Goal: Information Seeking & Learning: Learn about a topic

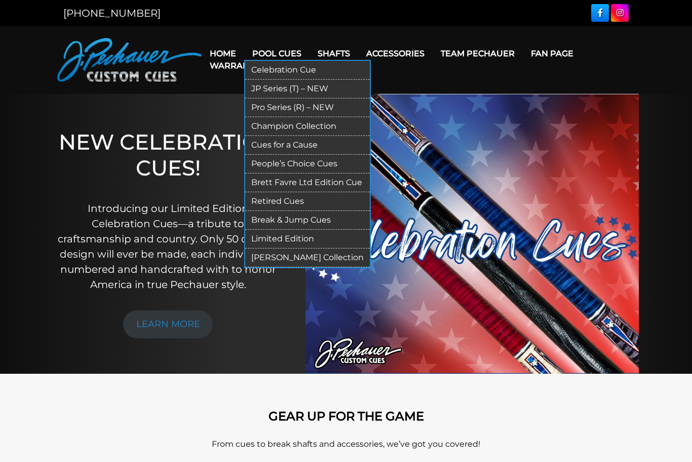
click at [303, 87] on link "JP Series (T) – NEW" at bounding box center [307, 89] width 125 height 19
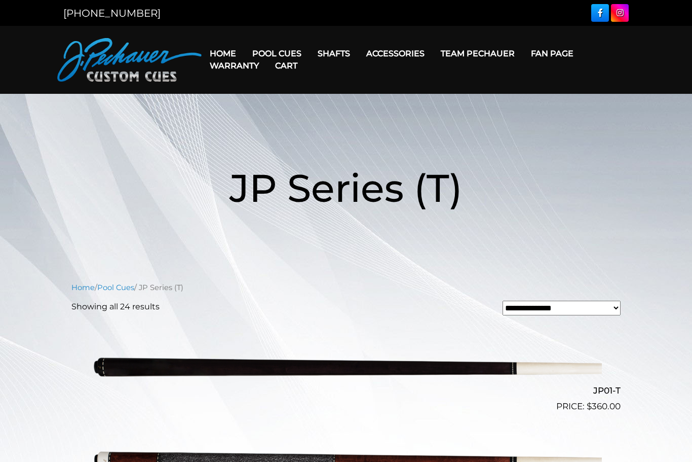
click at [295, 57] on link "Cart" at bounding box center [286, 66] width 39 height 26
click at [291, 53] on link "Cart" at bounding box center [286, 66] width 39 height 26
click at [285, 53] on link "Cart" at bounding box center [286, 66] width 39 height 26
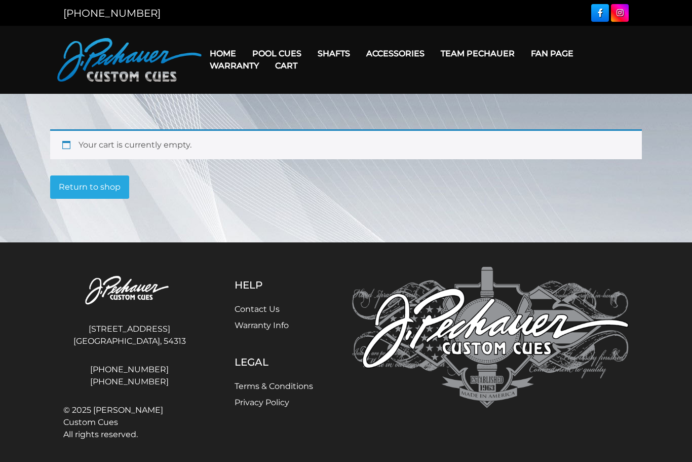
click at [286, 53] on link "Cart" at bounding box center [286, 66] width 39 height 26
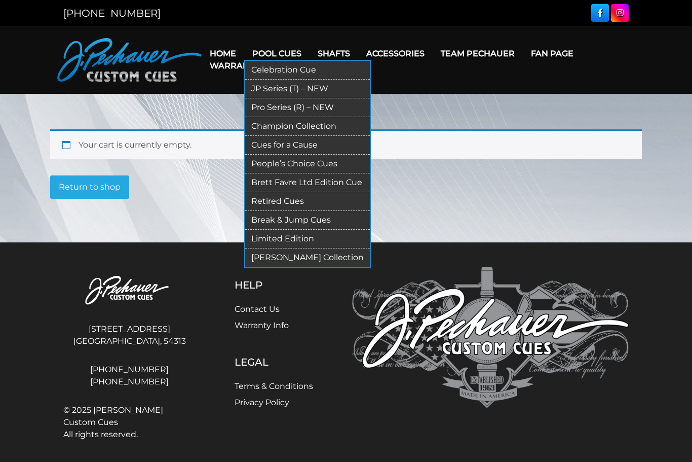
click at [275, 44] on link "Pool Cues" at bounding box center [276, 54] width 65 height 26
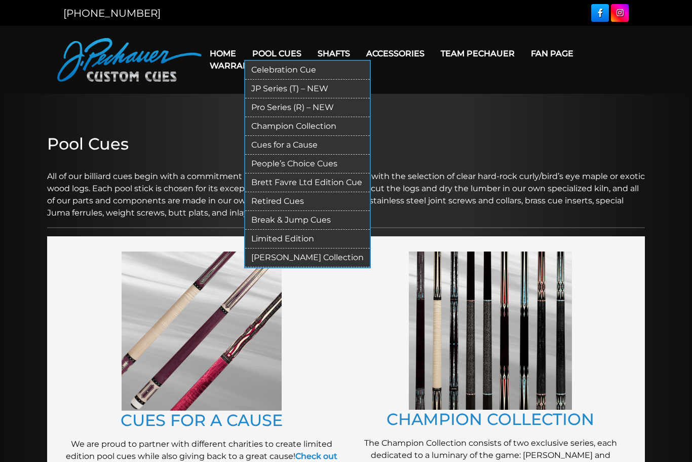
click at [291, 104] on link "Pro Series (R) – NEW" at bounding box center [307, 107] width 125 height 19
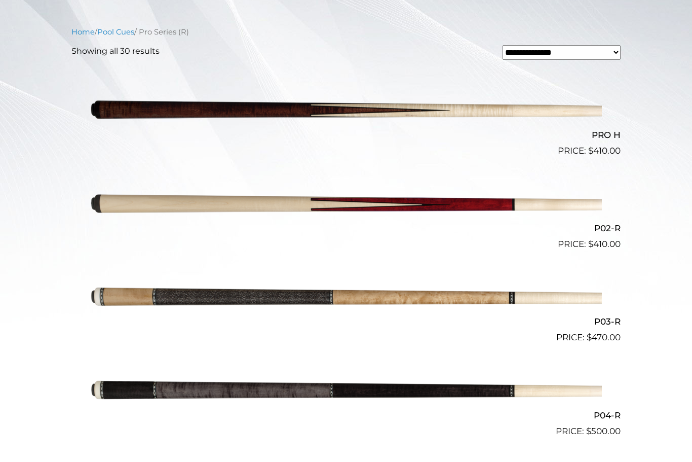
scroll to position [198, 0]
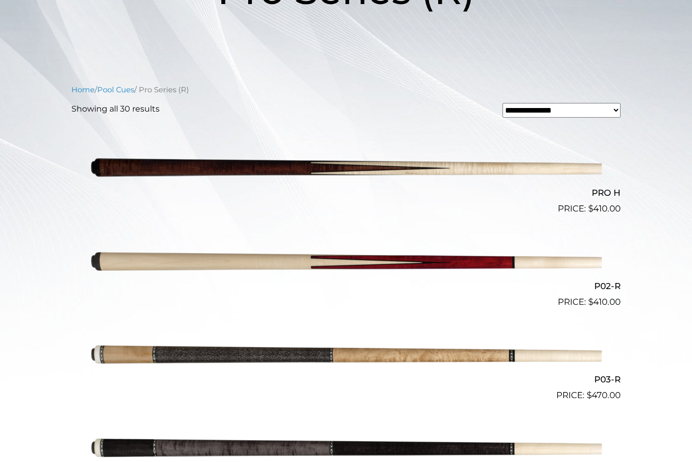
click at [417, 267] on img at bounding box center [346, 261] width 512 height 85
click at [452, 170] on img at bounding box center [346, 168] width 512 height 85
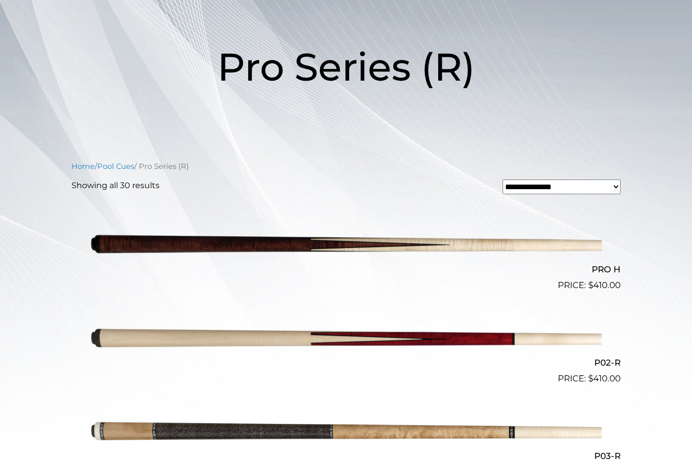
scroll to position [0, 0]
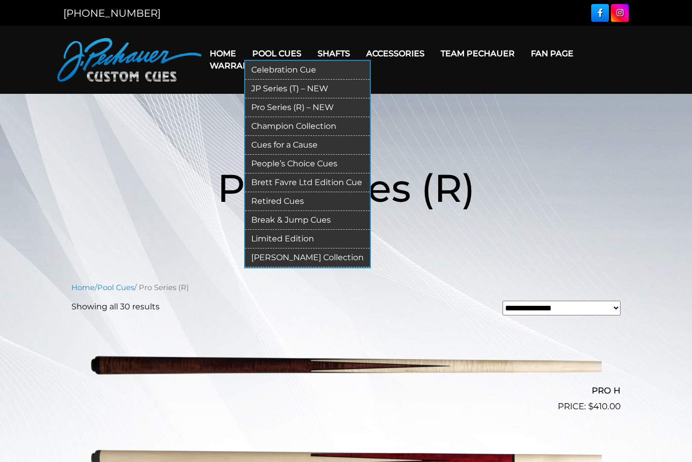
click at [293, 91] on link "JP Series (T) – NEW" at bounding box center [307, 89] width 125 height 19
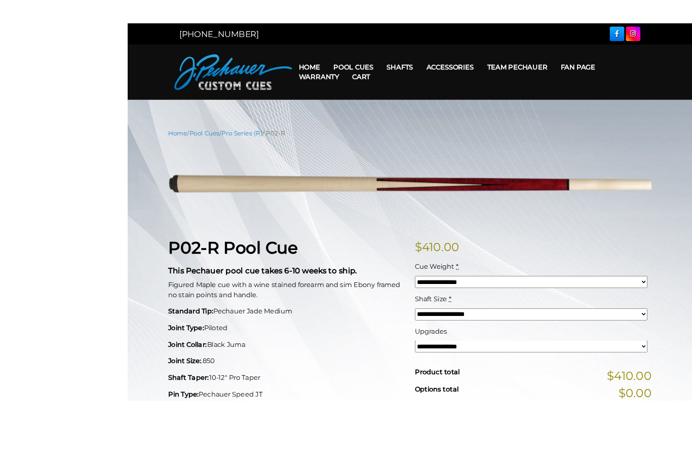
scroll to position [18, 0]
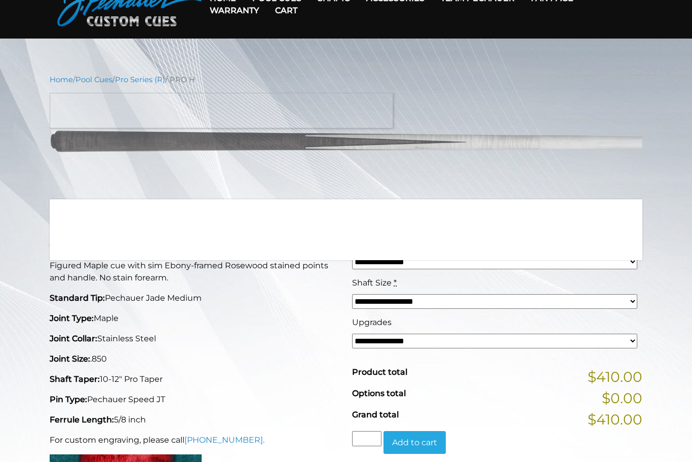
scroll to position [55, 0]
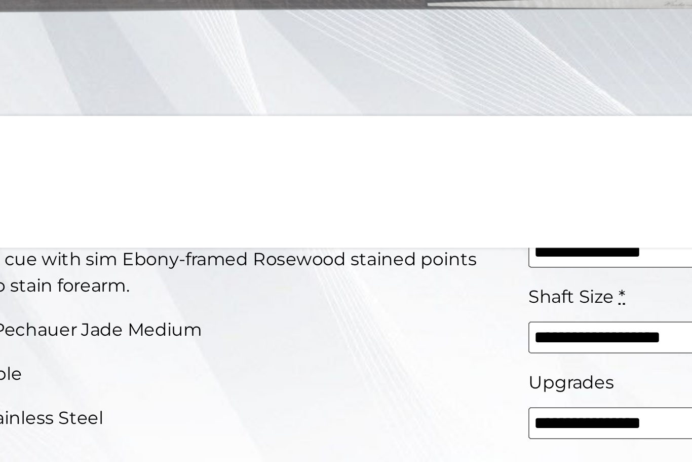
click at [149, 292] on p "Standard Tip: Pechauer Jade Medium" at bounding box center [195, 298] width 290 height 12
click at [155, 292] on p "Standard Tip: Pechauer Jade Medium" at bounding box center [195, 298] width 290 height 12
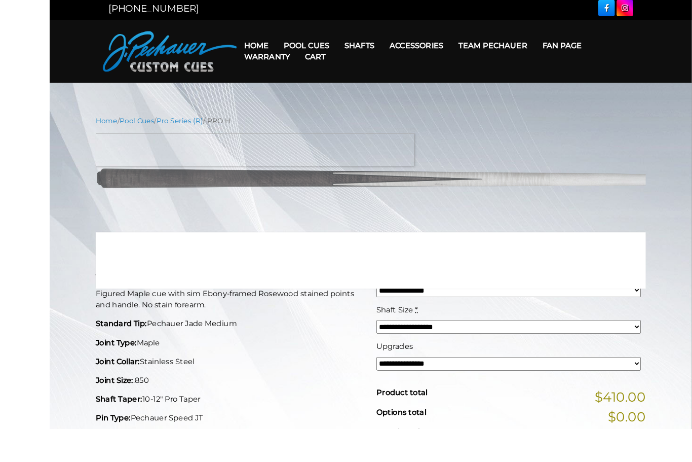
scroll to position [44, 0]
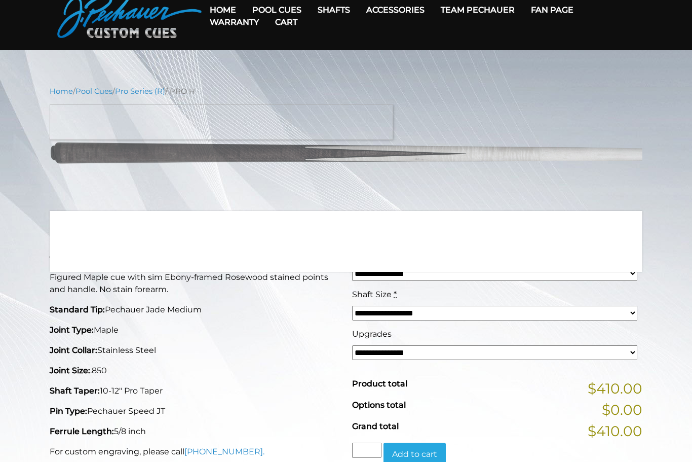
click at [339, 304] on p "Standard Tip: Pechauer Jade Medium" at bounding box center [195, 310] width 290 height 12
click at [298, 349] on p "Joint Collar: Stainless Steel" at bounding box center [195, 350] width 290 height 12
click at [257, 340] on div "Pro H Pool Cue This Pechauer pool cue takes 6-10 weeks to ship. Figured Maple c…" at bounding box center [195, 406] width 303 height 375
click at [236, 304] on p "Standard Tip: Pechauer Jade Medium" at bounding box center [195, 310] width 290 height 12
click at [343, 70] on main "**********" at bounding box center [346, 443] width 692 height 786
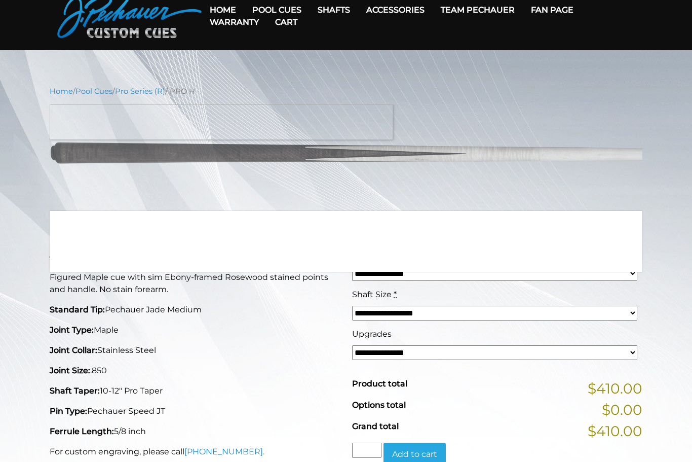
click at [427, 86] on nav "Home / Pool Cues / Pro Series (R) / PRO H" at bounding box center [346, 91] width 593 height 11
